Goal: Task Accomplishment & Management: Complete application form

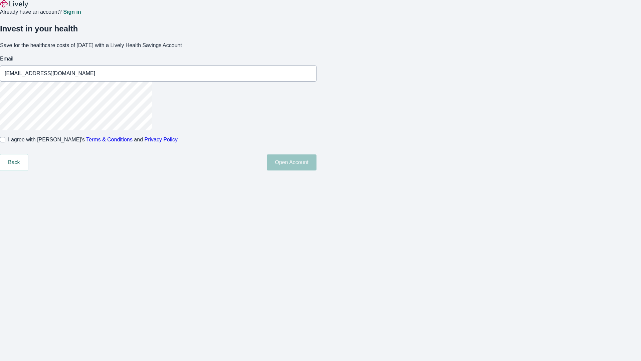
click at [5, 142] on input "I agree with Lively’s Terms & Conditions and Privacy Policy" at bounding box center [2, 139] width 5 height 5
checkbox input "true"
click at [317, 170] on button "Open Account" at bounding box center [292, 162] width 50 height 16
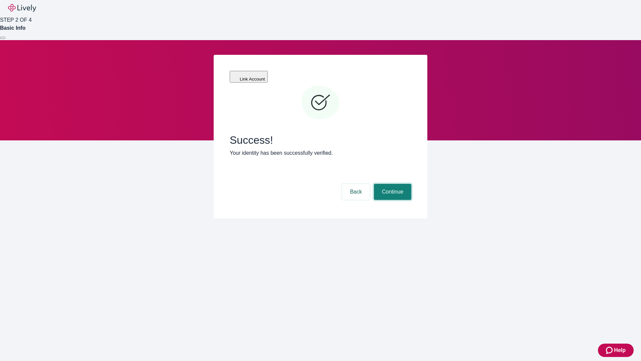
click at [392, 184] on button "Continue" at bounding box center [392, 192] width 37 height 16
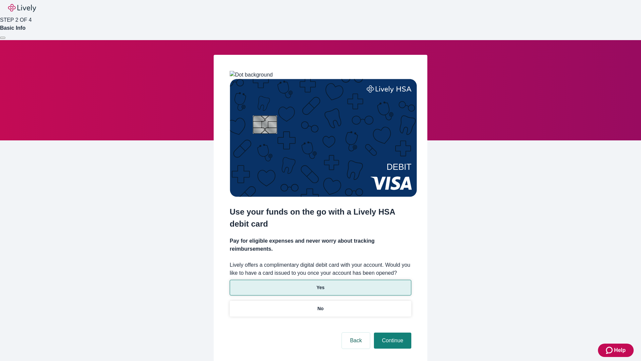
click at [320, 284] on p "Yes" at bounding box center [321, 287] width 8 height 7
click at [392, 332] on button "Continue" at bounding box center [392, 340] width 37 height 16
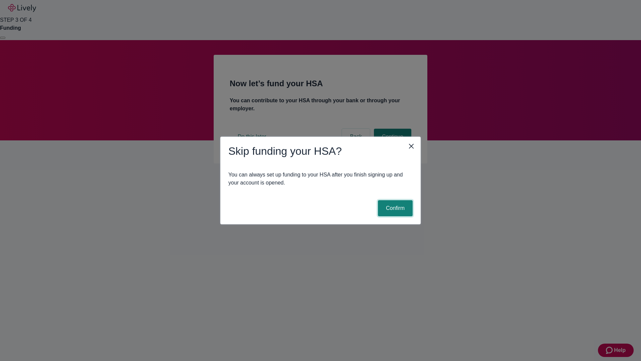
click at [395, 208] on button "Confirm" at bounding box center [395, 208] width 35 height 16
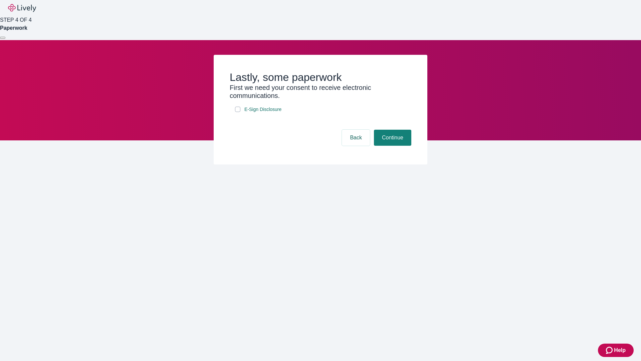
click at [238, 112] on input "E-Sign Disclosure" at bounding box center [237, 109] width 5 height 5
checkbox input "true"
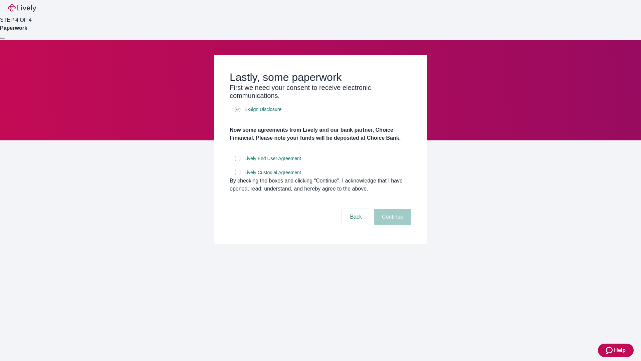
click at [238, 161] on input "Lively End User Agreement" at bounding box center [237, 158] width 5 height 5
checkbox input "true"
click at [238, 175] on input "Lively Custodial Agreement" at bounding box center [237, 172] width 5 height 5
checkbox input "true"
click at [392, 225] on button "Continue" at bounding box center [392, 217] width 37 height 16
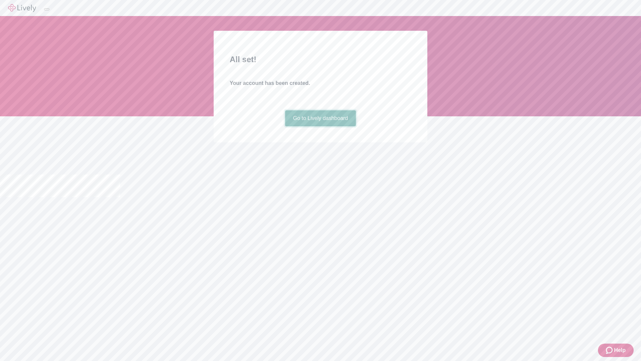
click at [320, 126] on link "Go to Lively dashboard" at bounding box center [320, 118] width 71 height 16
